Goal: Navigation & Orientation: Find specific page/section

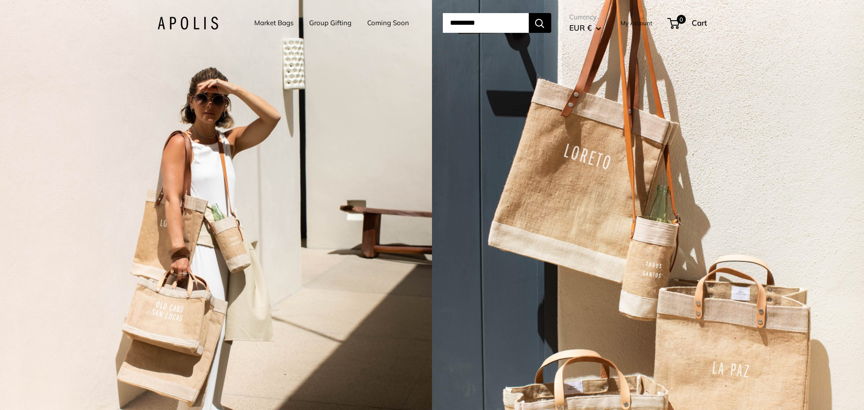
click at [259, 24] on link "Market Bags" at bounding box center [273, 23] width 39 height 13
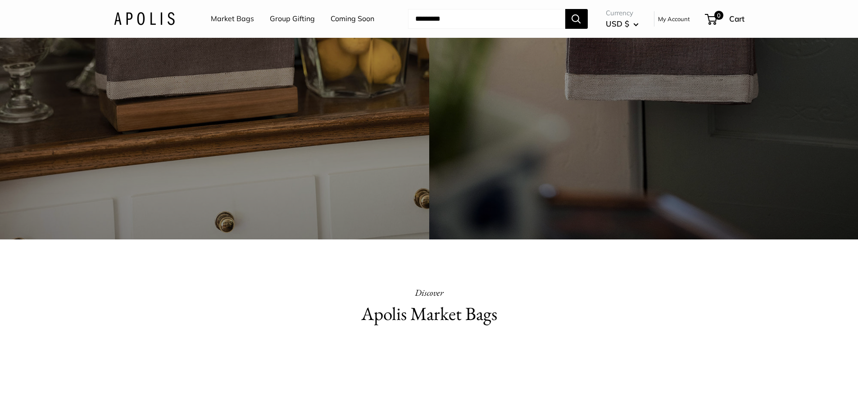
scroll to position [399, 0]
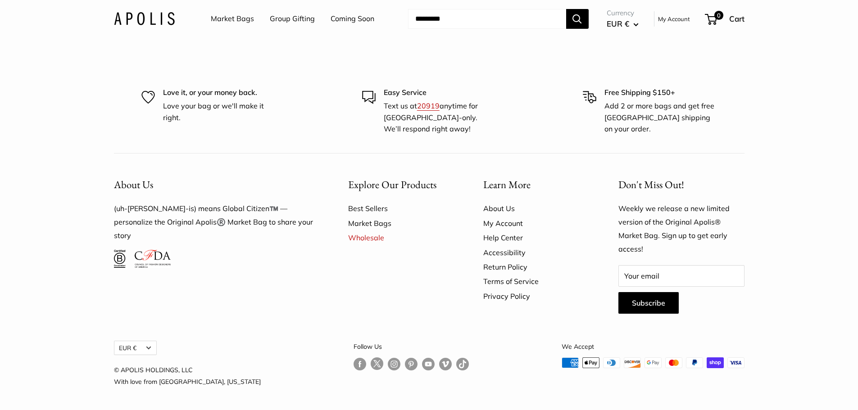
scroll to position [2797, 0]
